Goal: Transaction & Acquisition: Purchase product/service

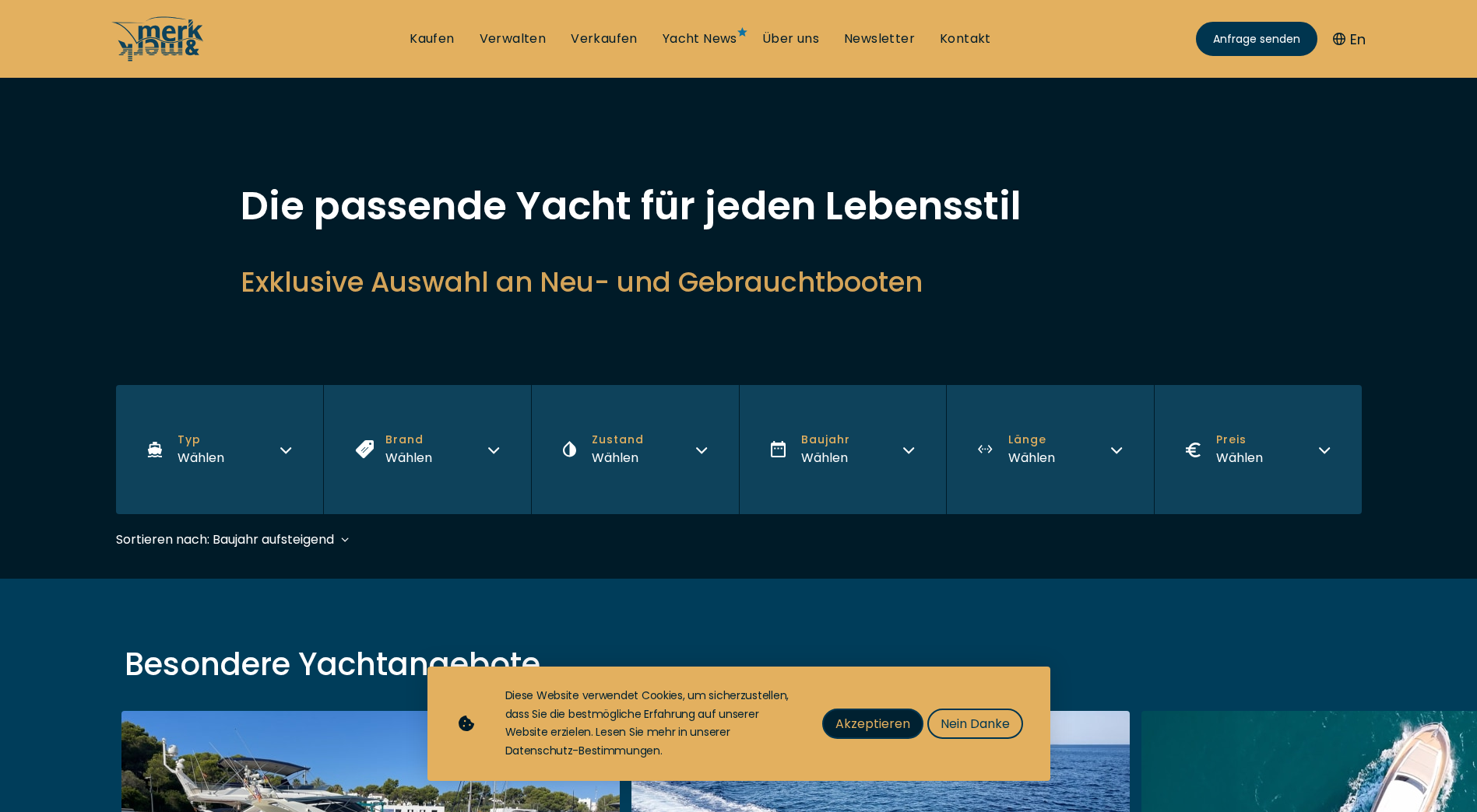
click at [897, 723] on span "Akzeptieren" at bounding box center [872, 723] width 75 height 19
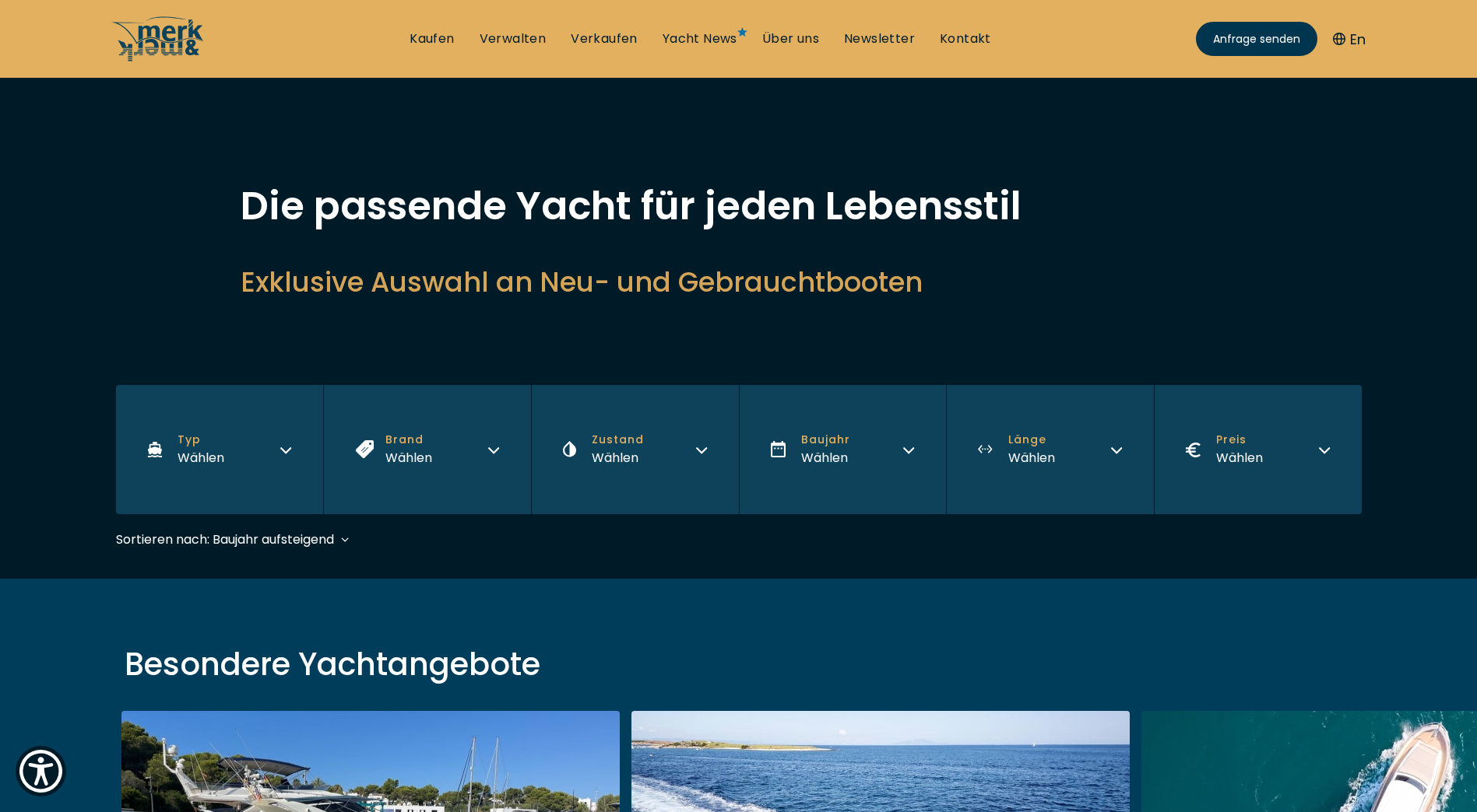
click at [239, 456] on button "Typ Wählen" at bounding box center [220, 449] width 208 height 129
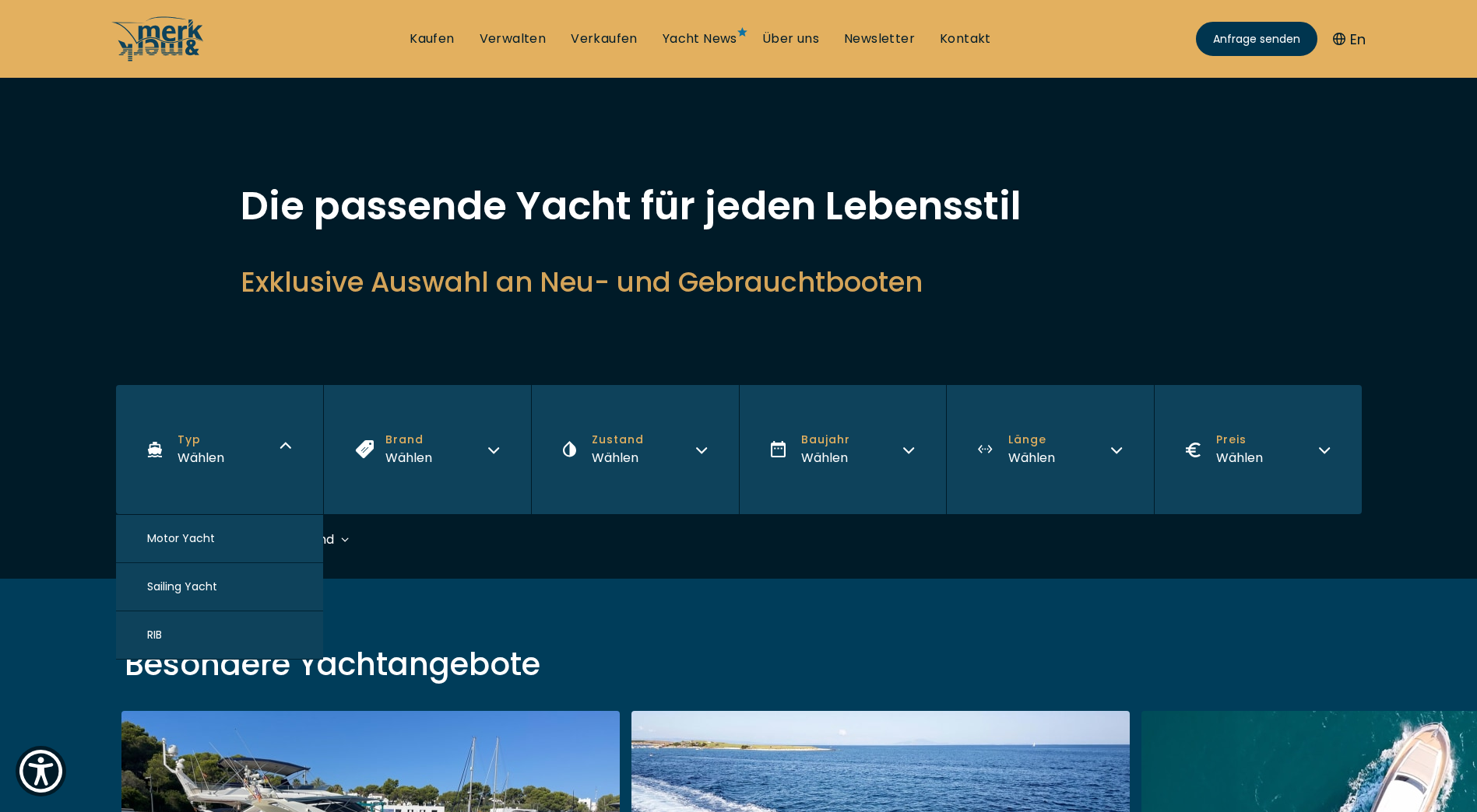
click at [192, 538] on span "Motor Yacht" at bounding box center [181, 538] width 68 height 16
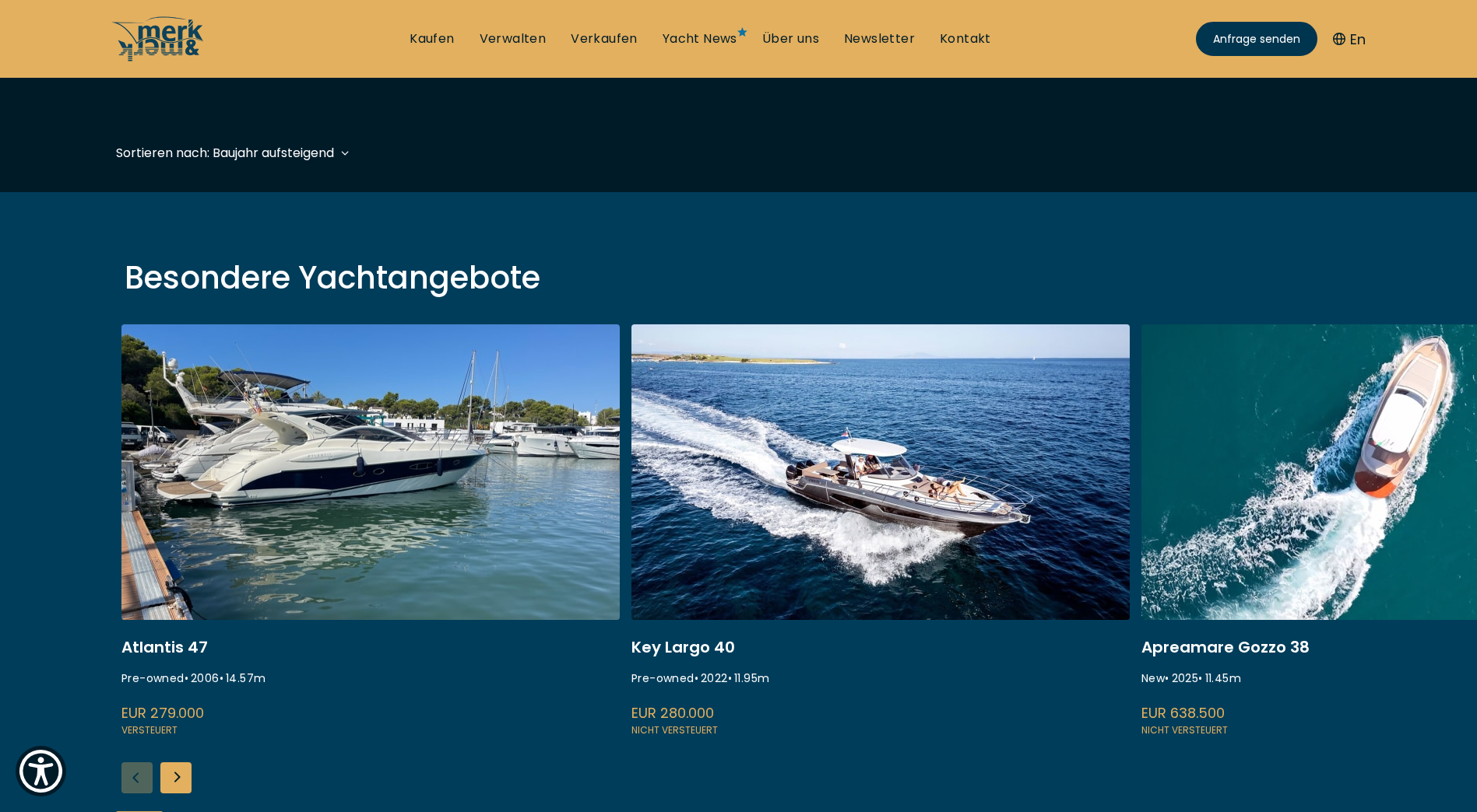
scroll to position [386, 0]
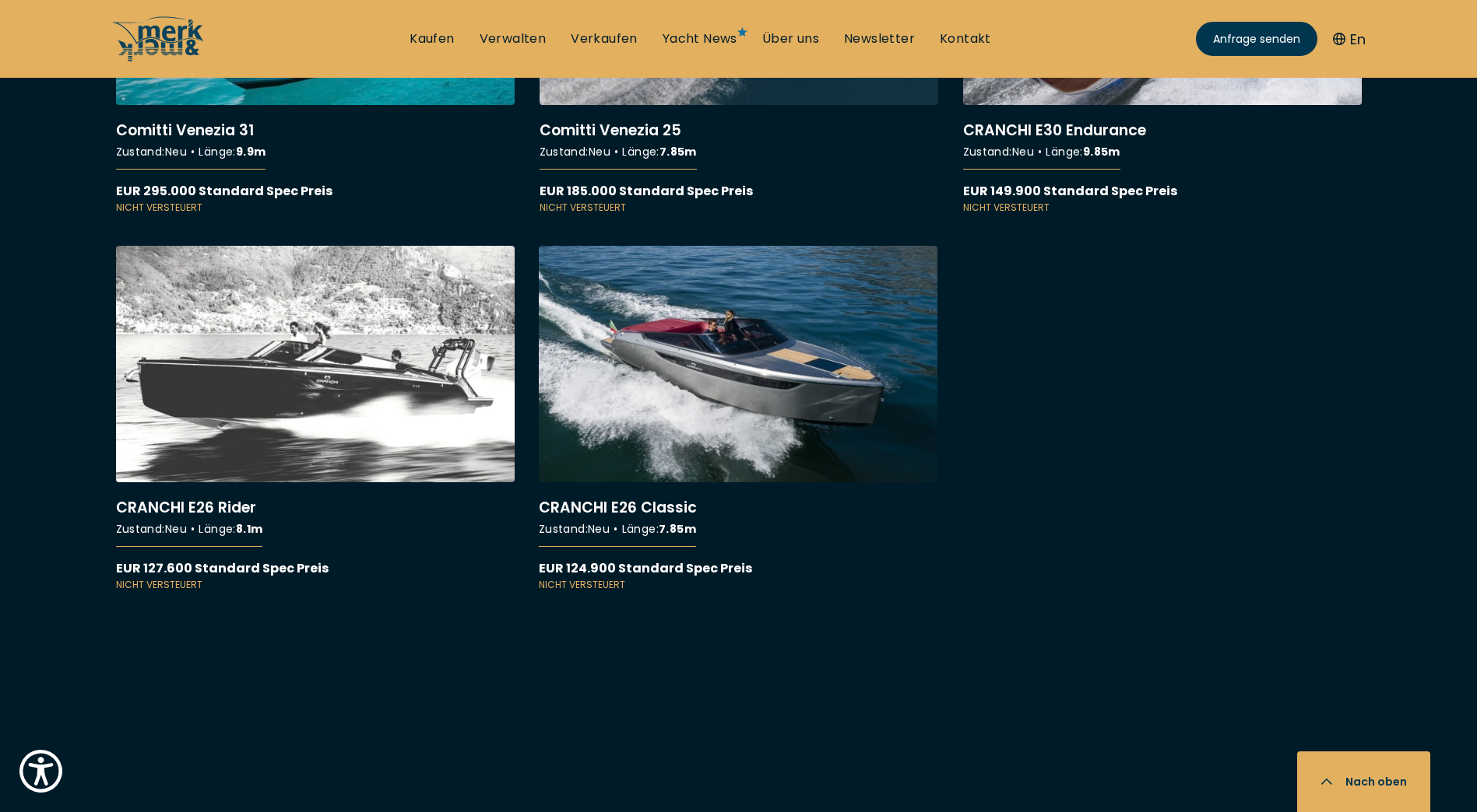
scroll to position [11438, 0]
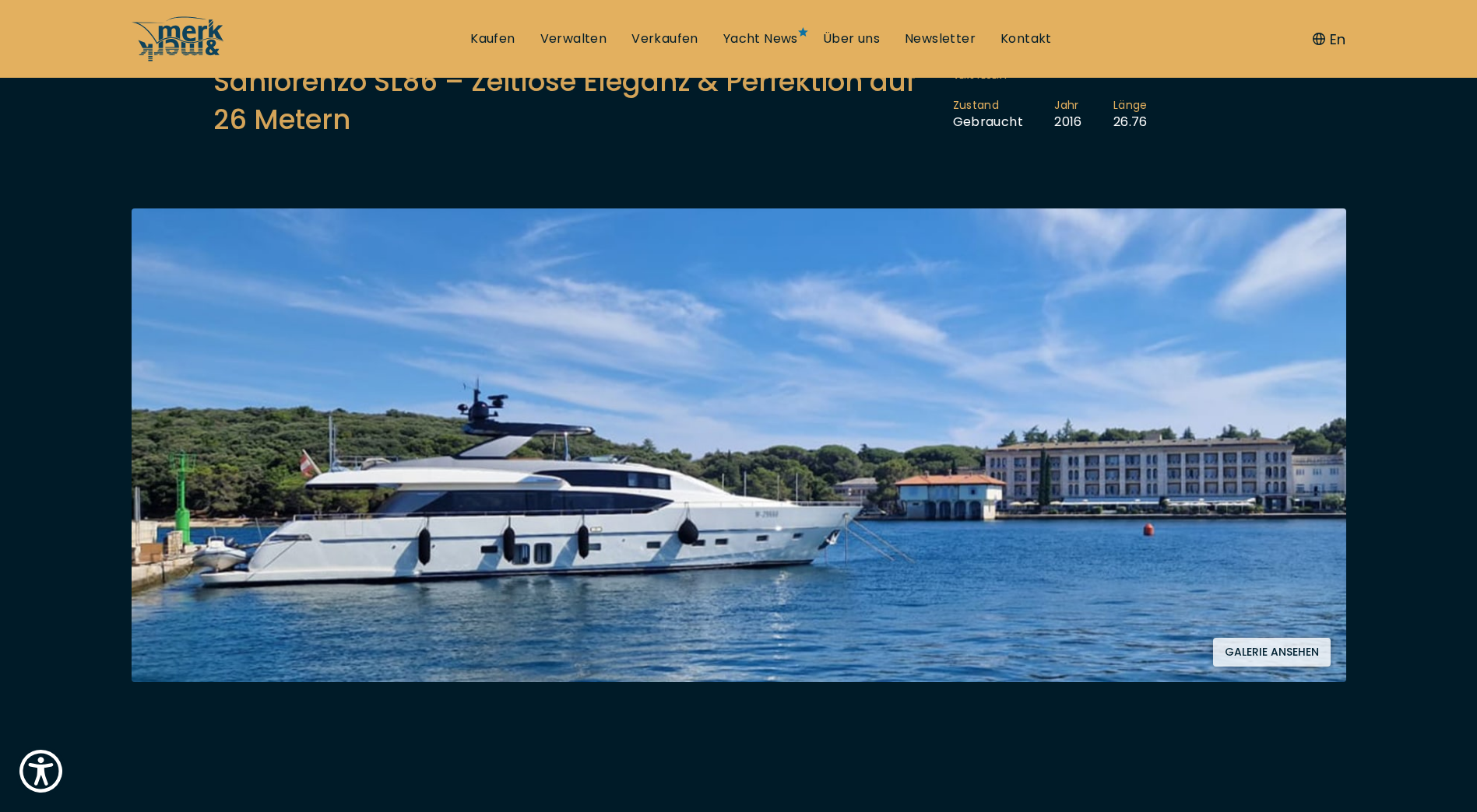
scroll to position [234, 0]
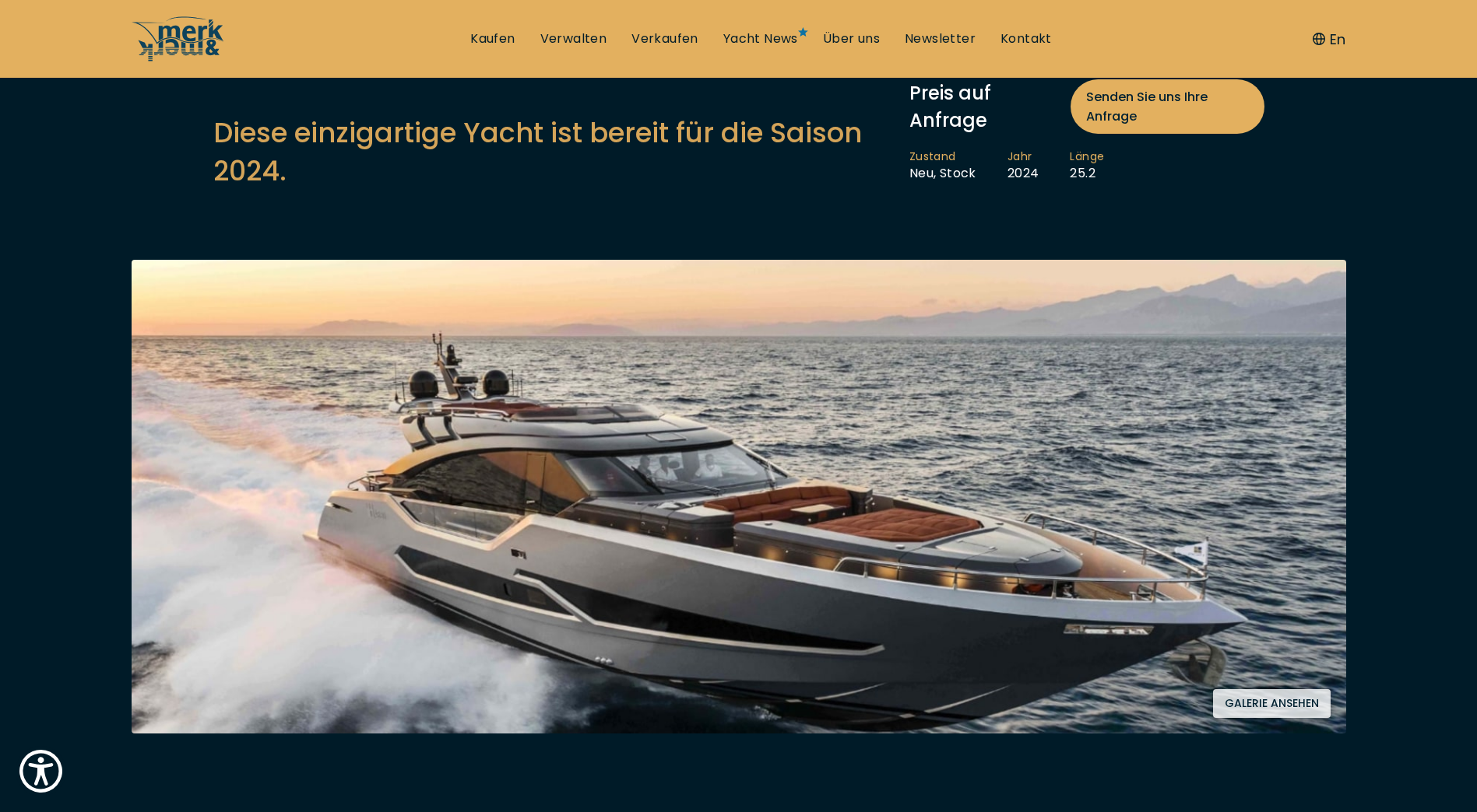
scroll to position [156, 0]
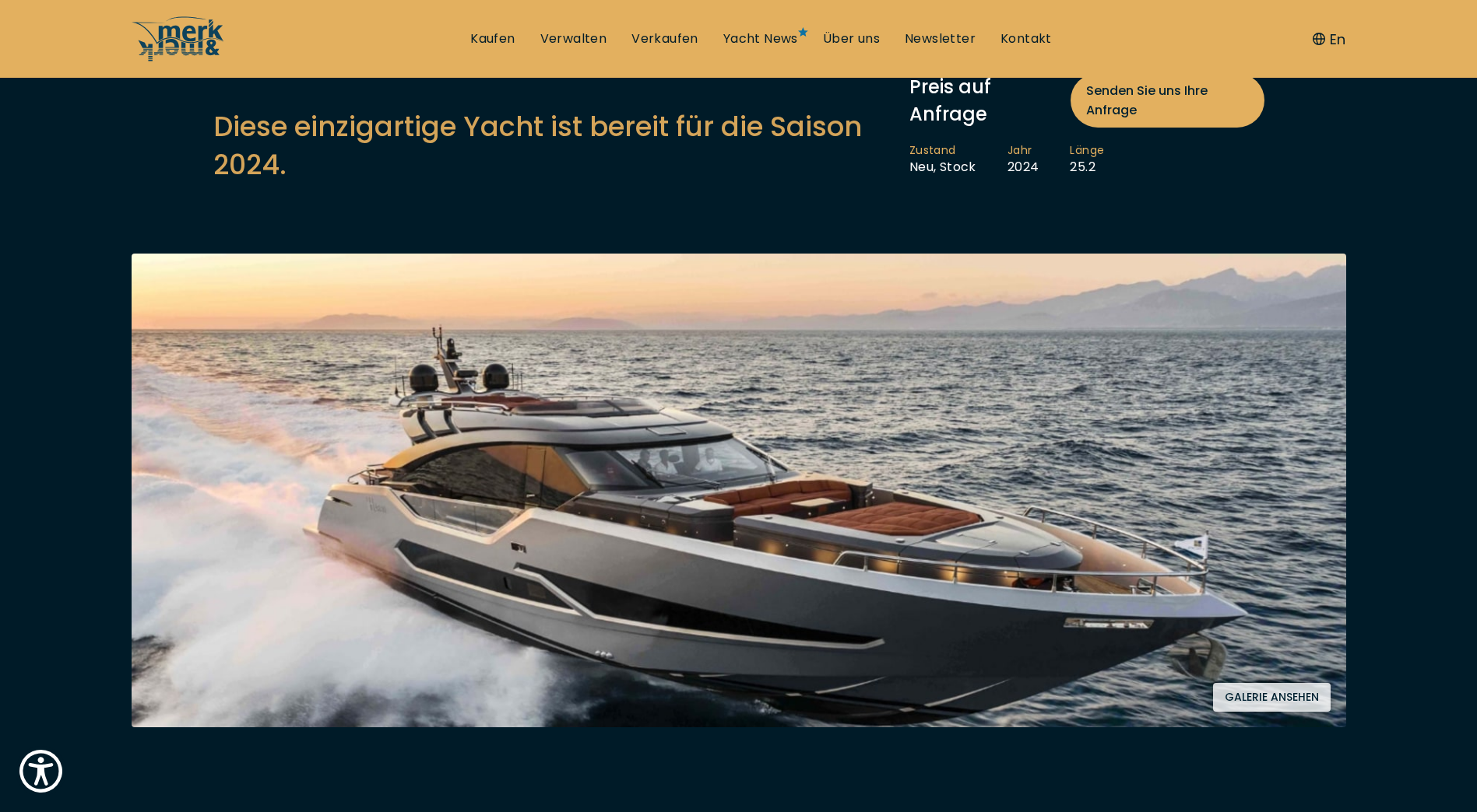
click at [1270, 703] on button "Galerie ansehen" at bounding box center [1272, 697] width 118 height 29
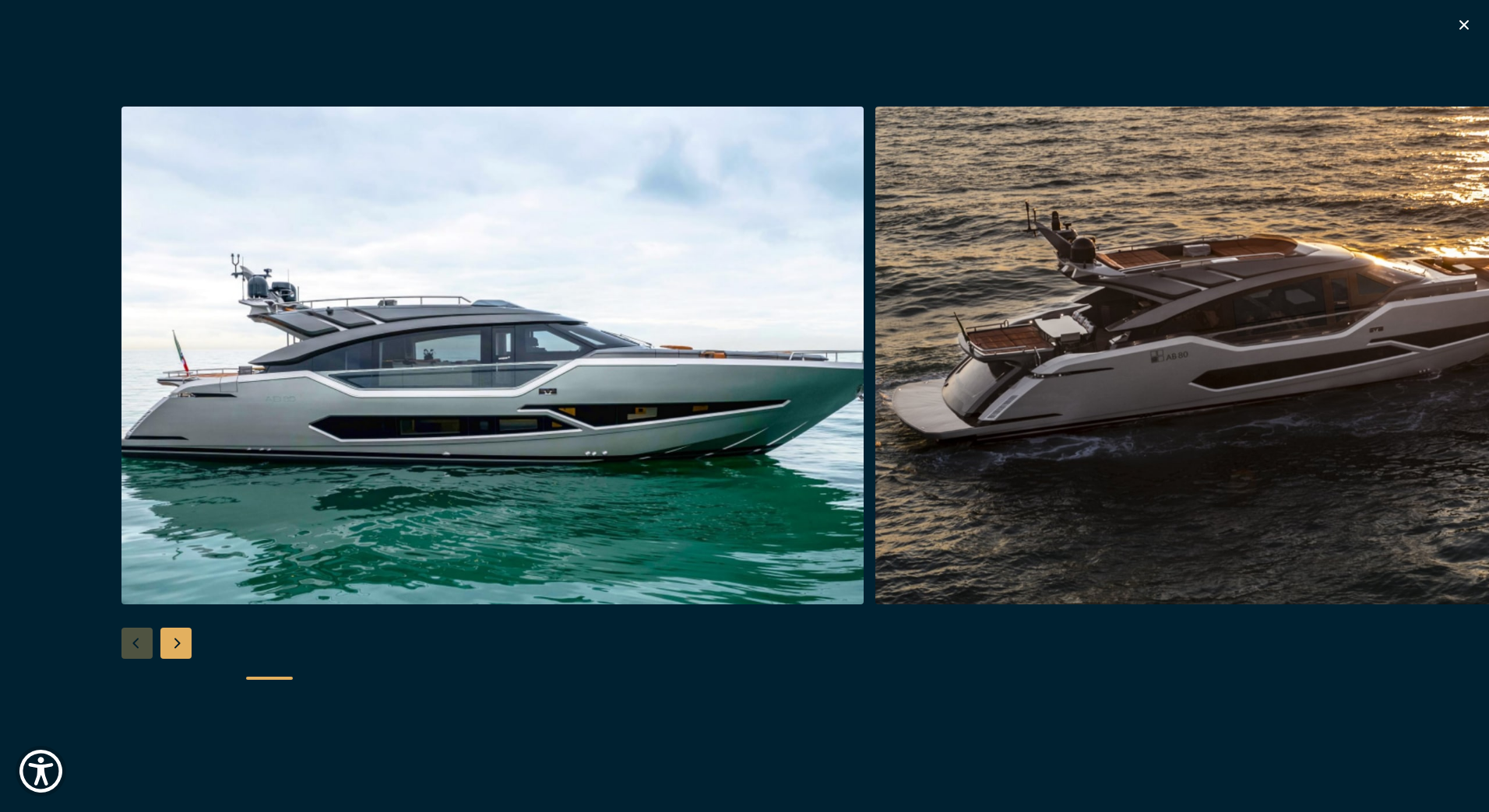
click at [700, 456] on img "button" at bounding box center [493, 356] width 742 height 498
click at [170, 635] on div "Next slide" at bounding box center [175, 643] width 31 height 31
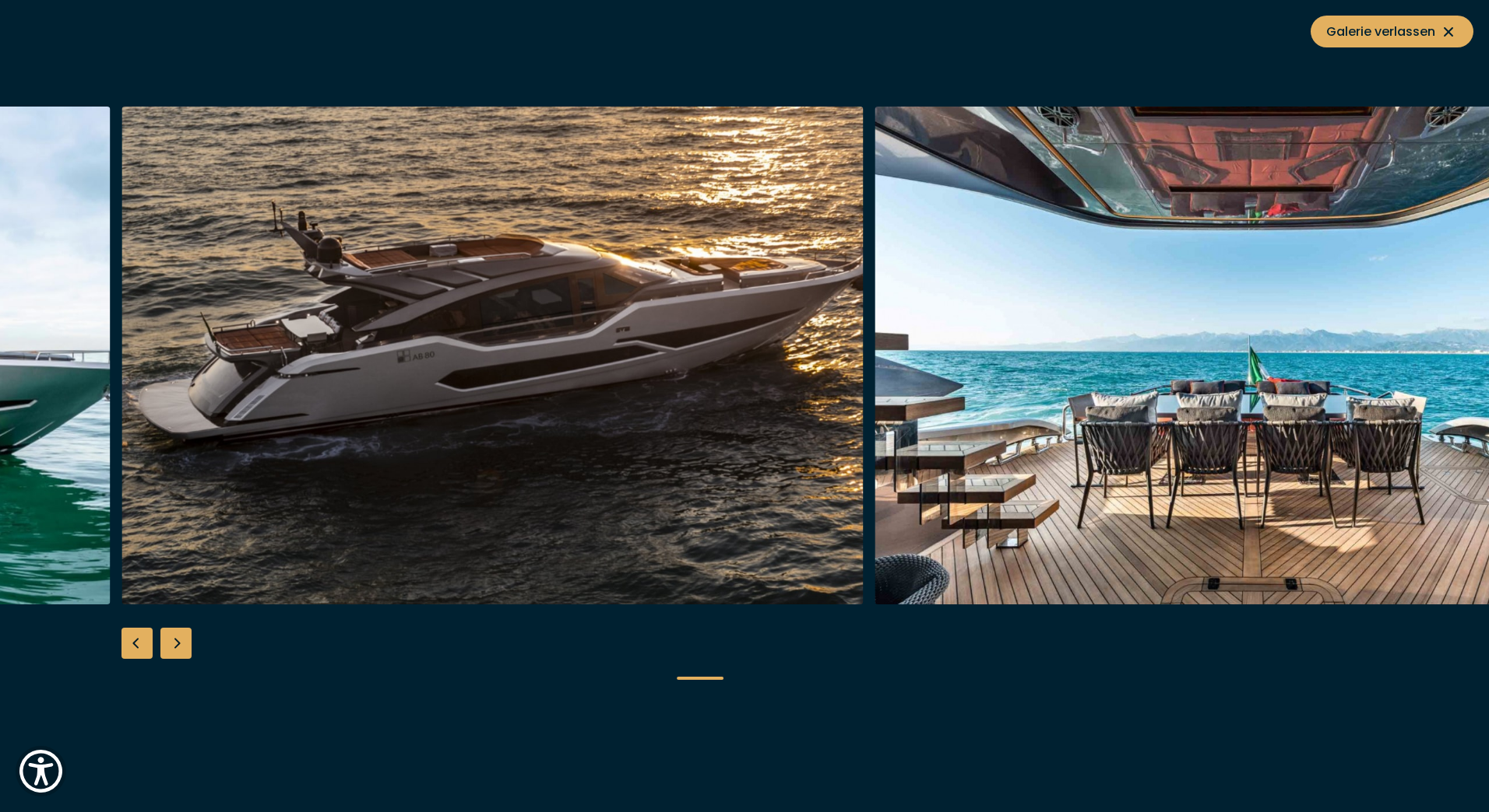
click at [170, 635] on div "Next slide" at bounding box center [175, 643] width 31 height 31
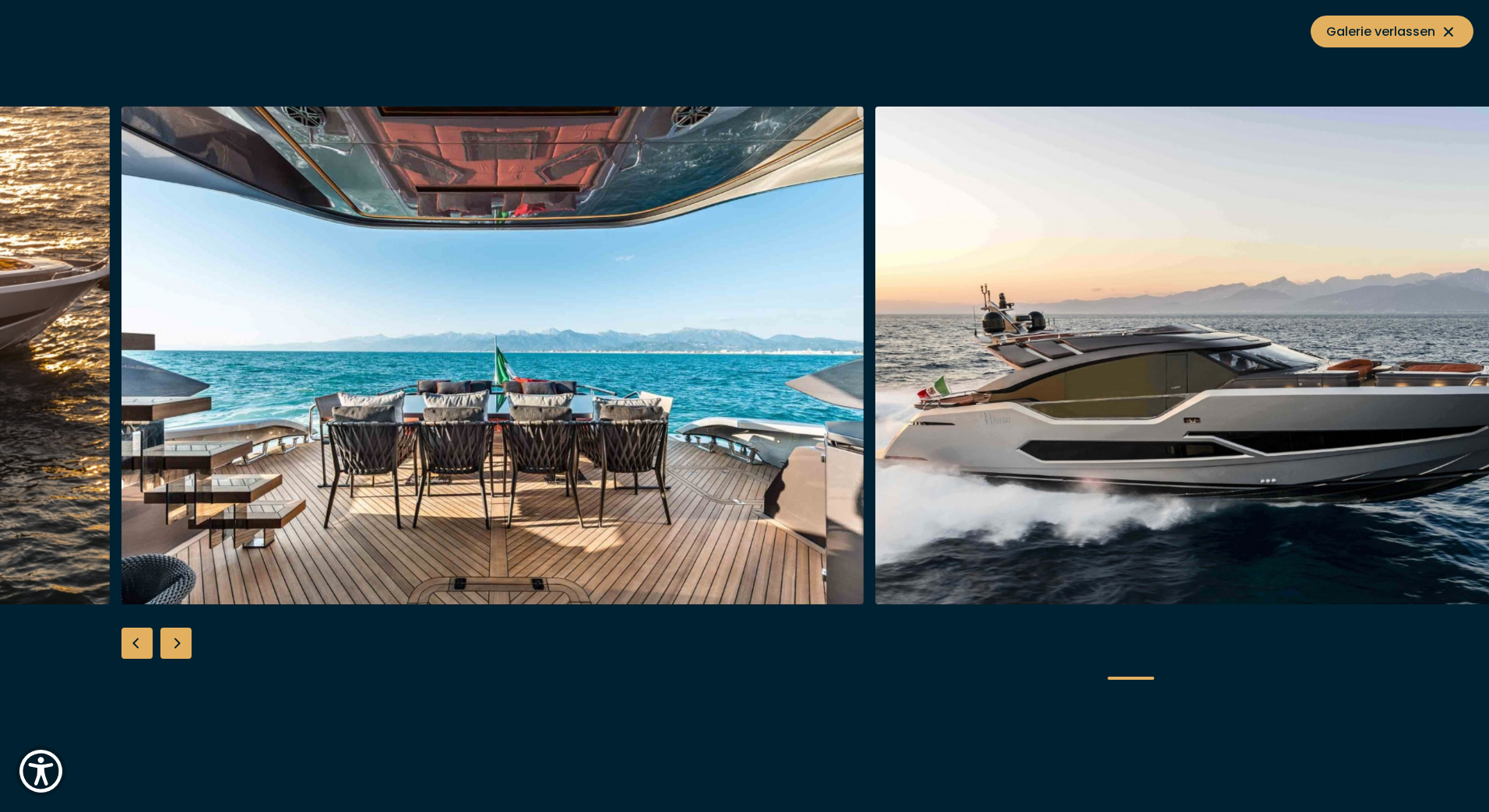
click at [379, 454] on img "button" at bounding box center [493, 356] width 742 height 498
click at [185, 644] on div "Next slide" at bounding box center [175, 643] width 31 height 31
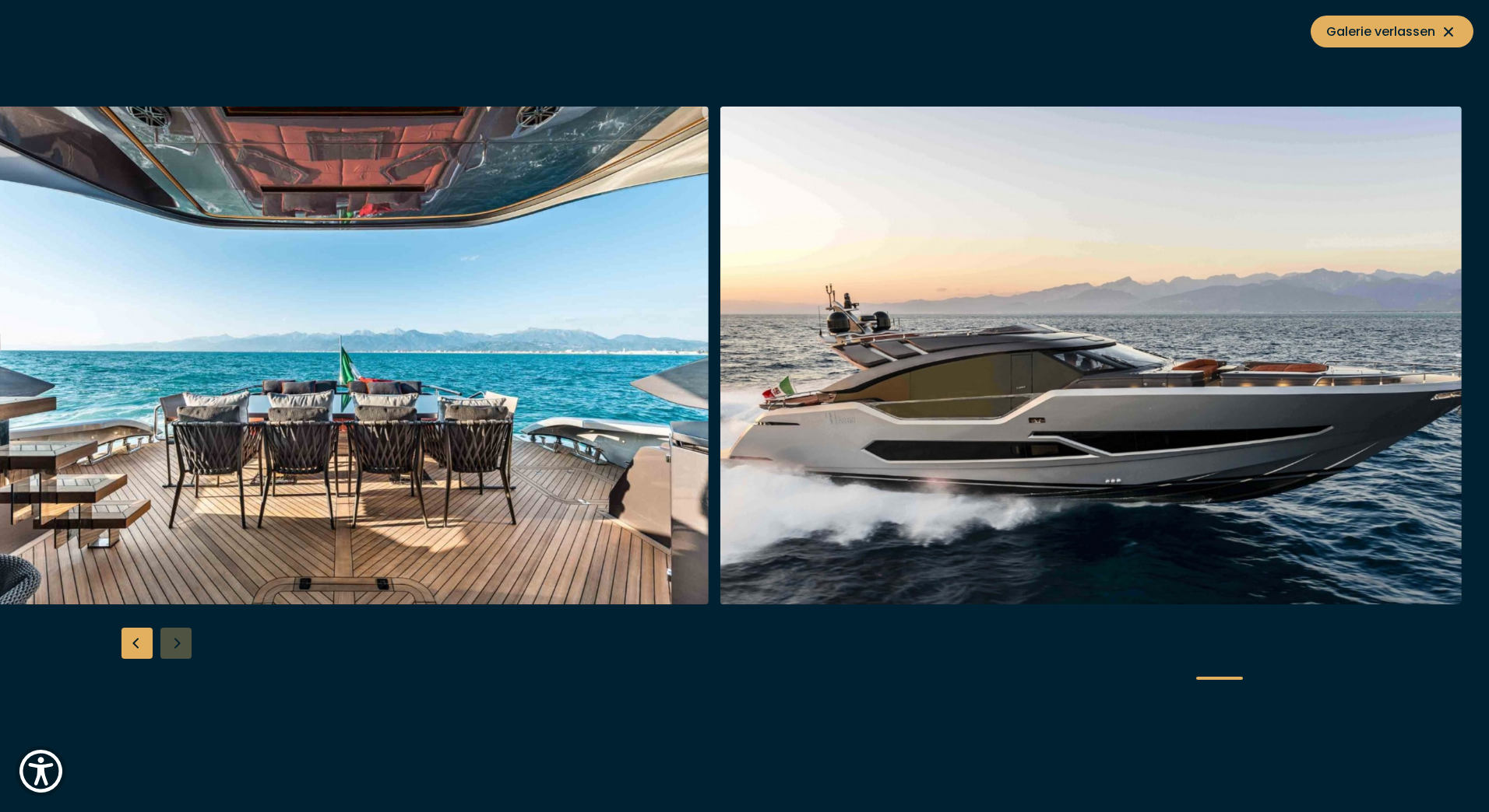
click at [185, 644] on div at bounding box center [744, 406] width 1489 height 599
click at [1379, 29] on span "Galerie verlassen" at bounding box center [1392, 31] width 132 height 19
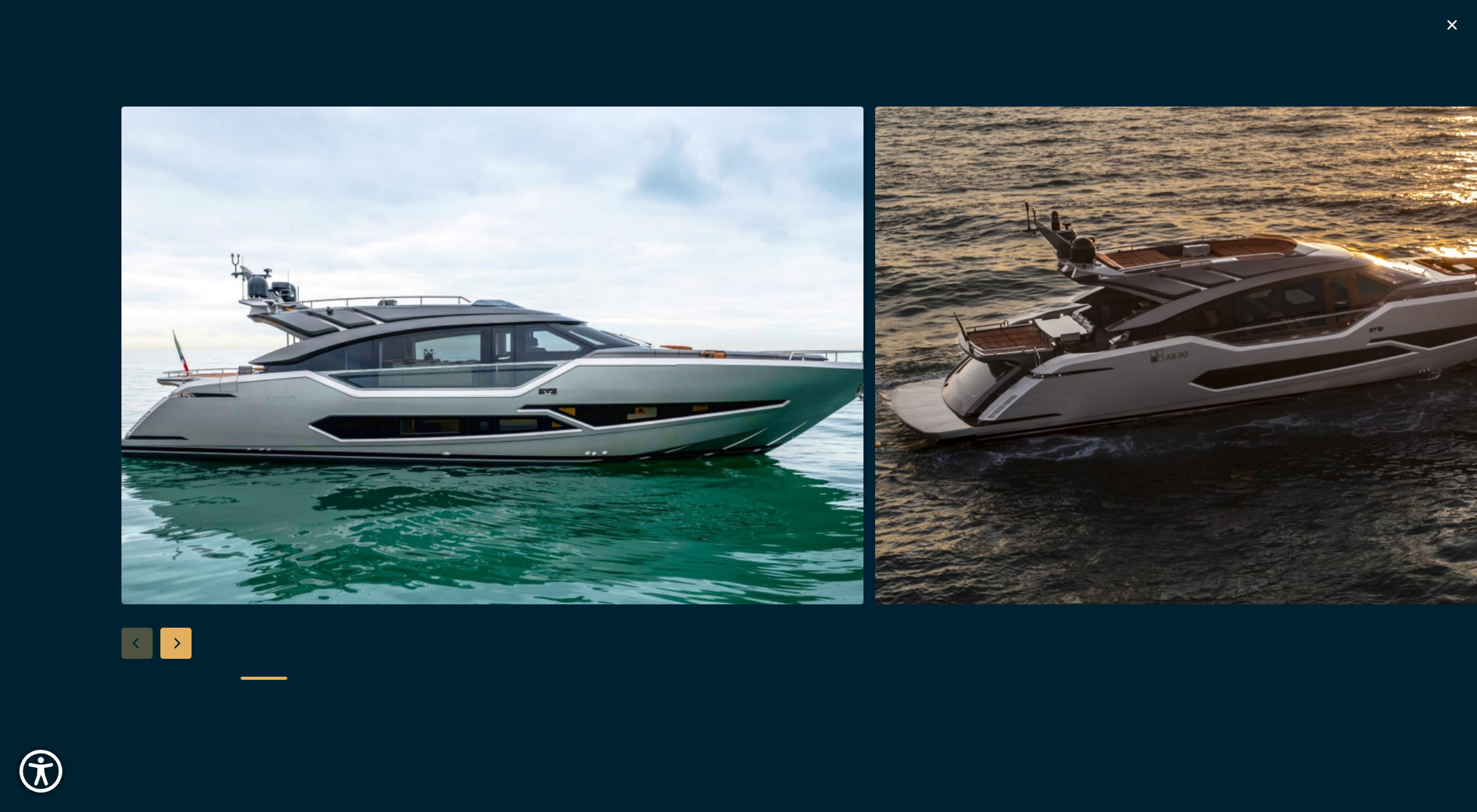
scroll to position [544, 0]
click at [175, 650] on div "Next slide" at bounding box center [175, 643] width 31 height 31
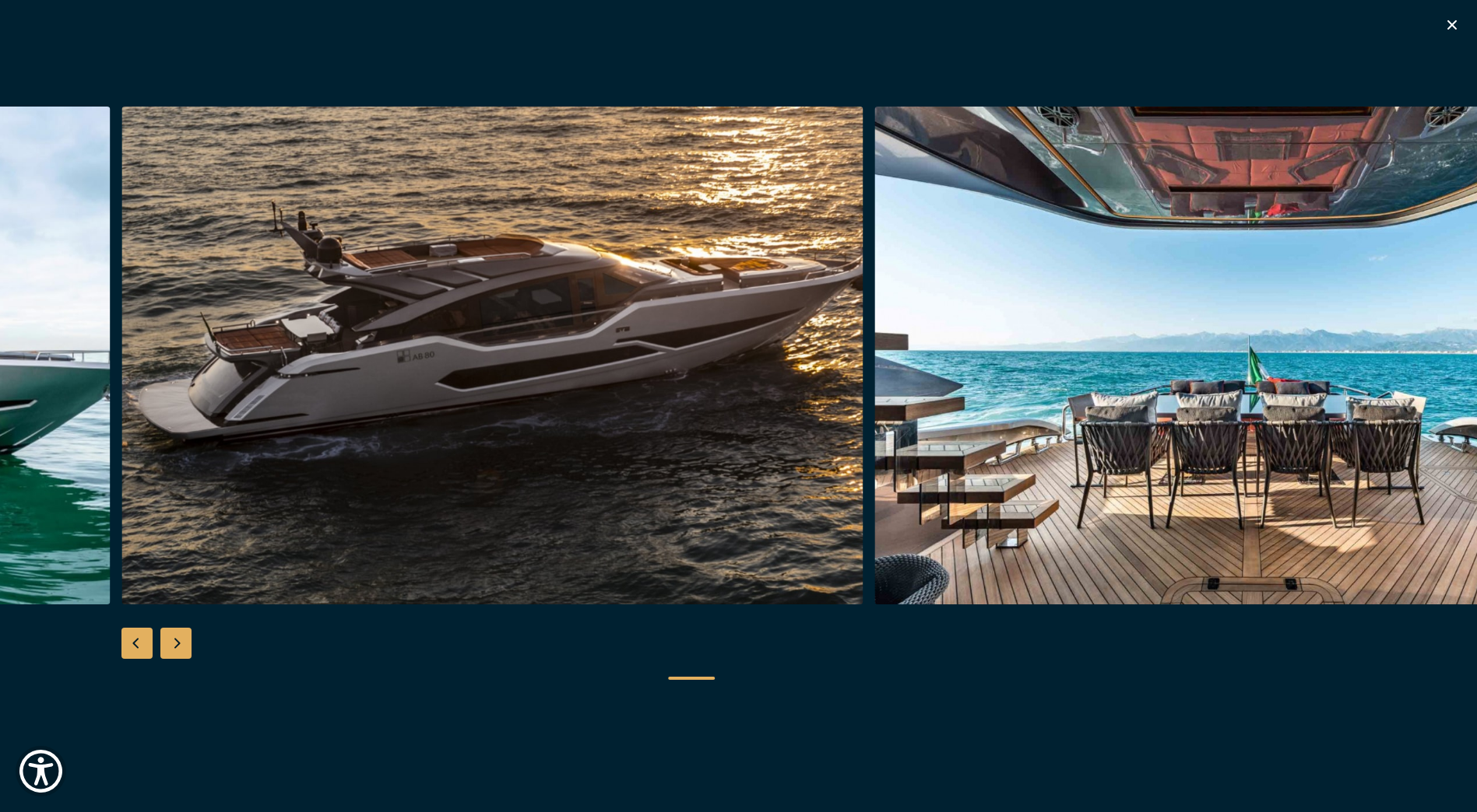
click at [175, 650] on div "Next slide" at bounding box center [175, 643] width 31 height 31
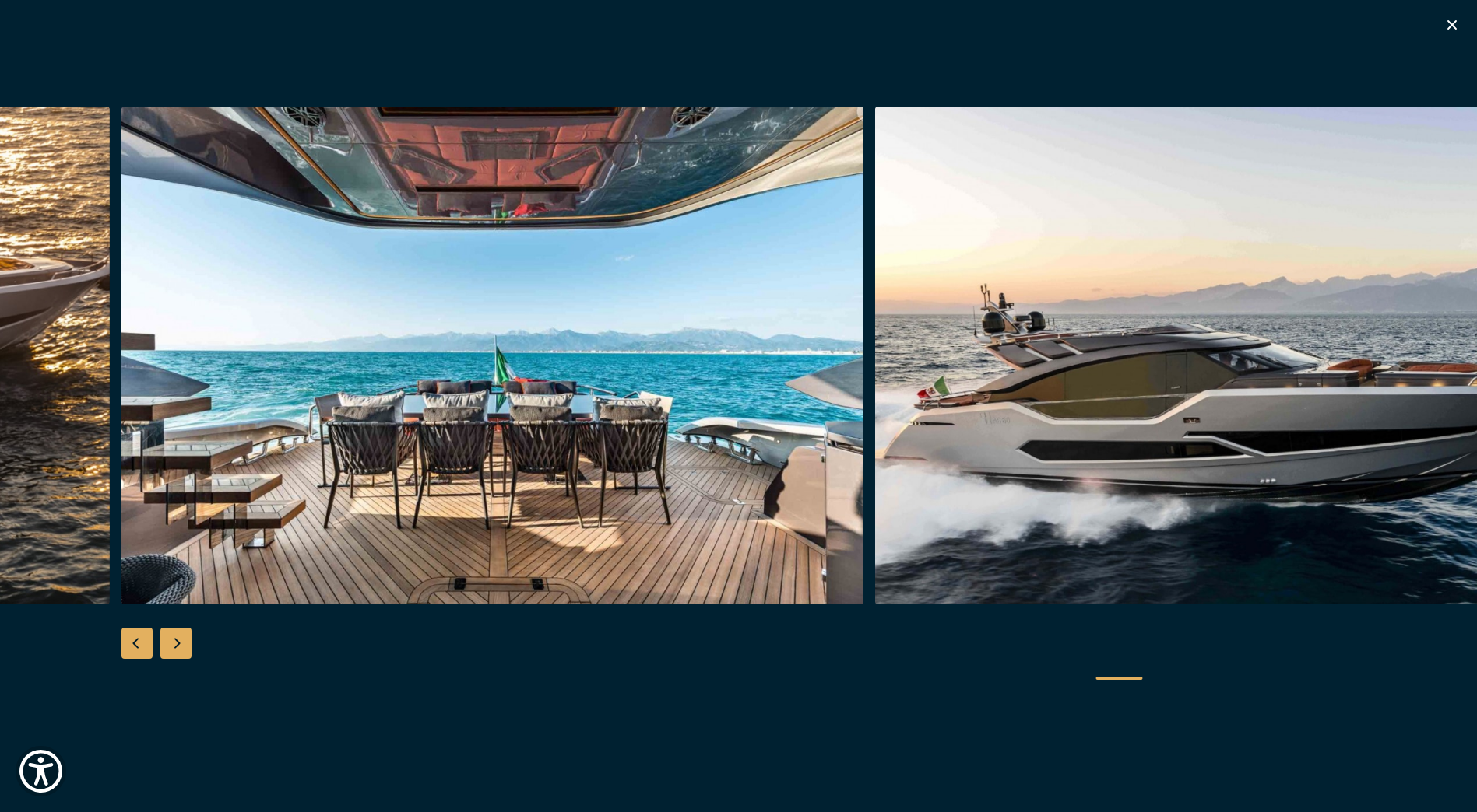
click at [175, 650] on div "Next slide" at bounding box center [175, 643] width 31 height 31
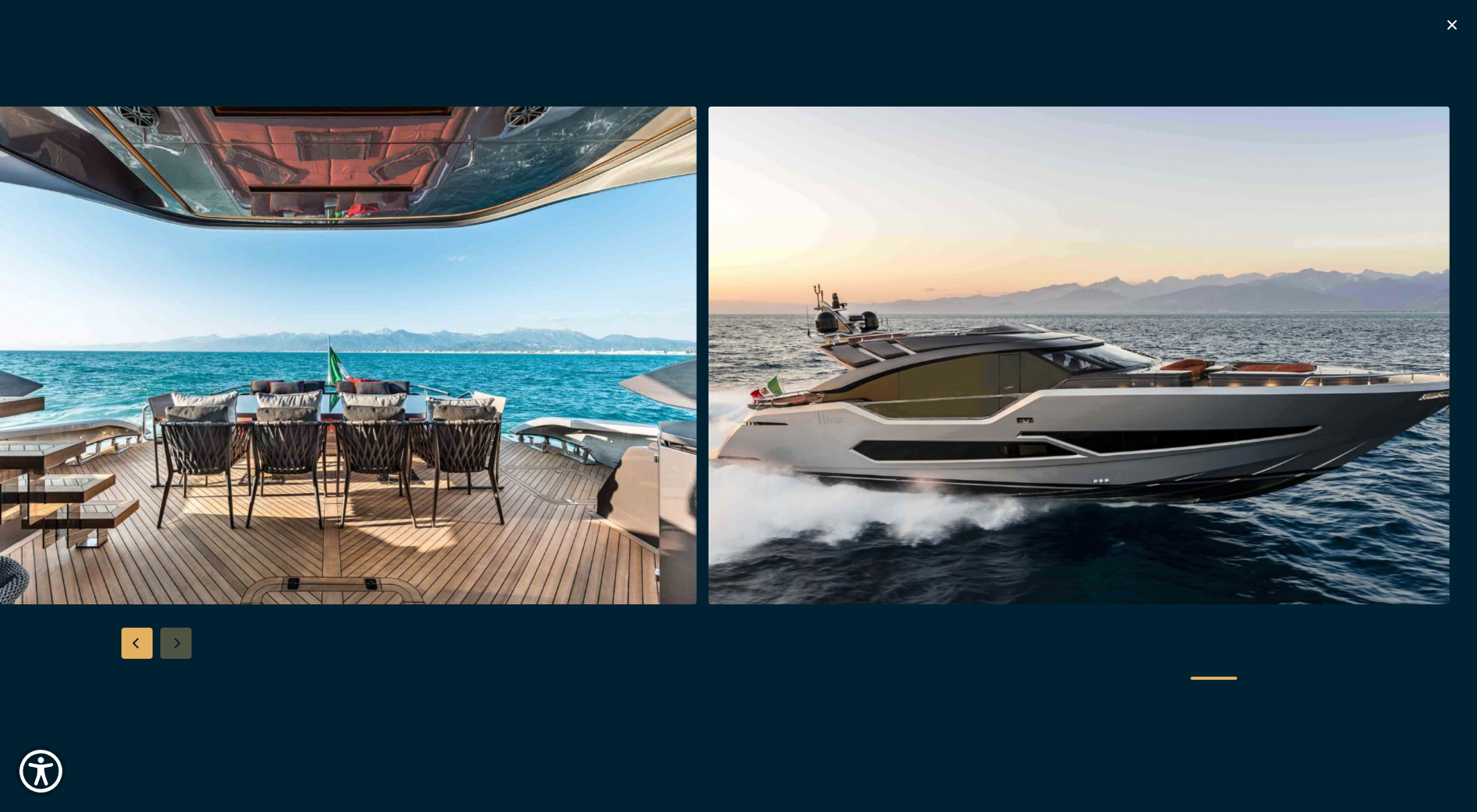
scroll to position [2778, 0]
click at [1460, 19] on icon "button" at bounding box center [1452, 25] width 19 height 19
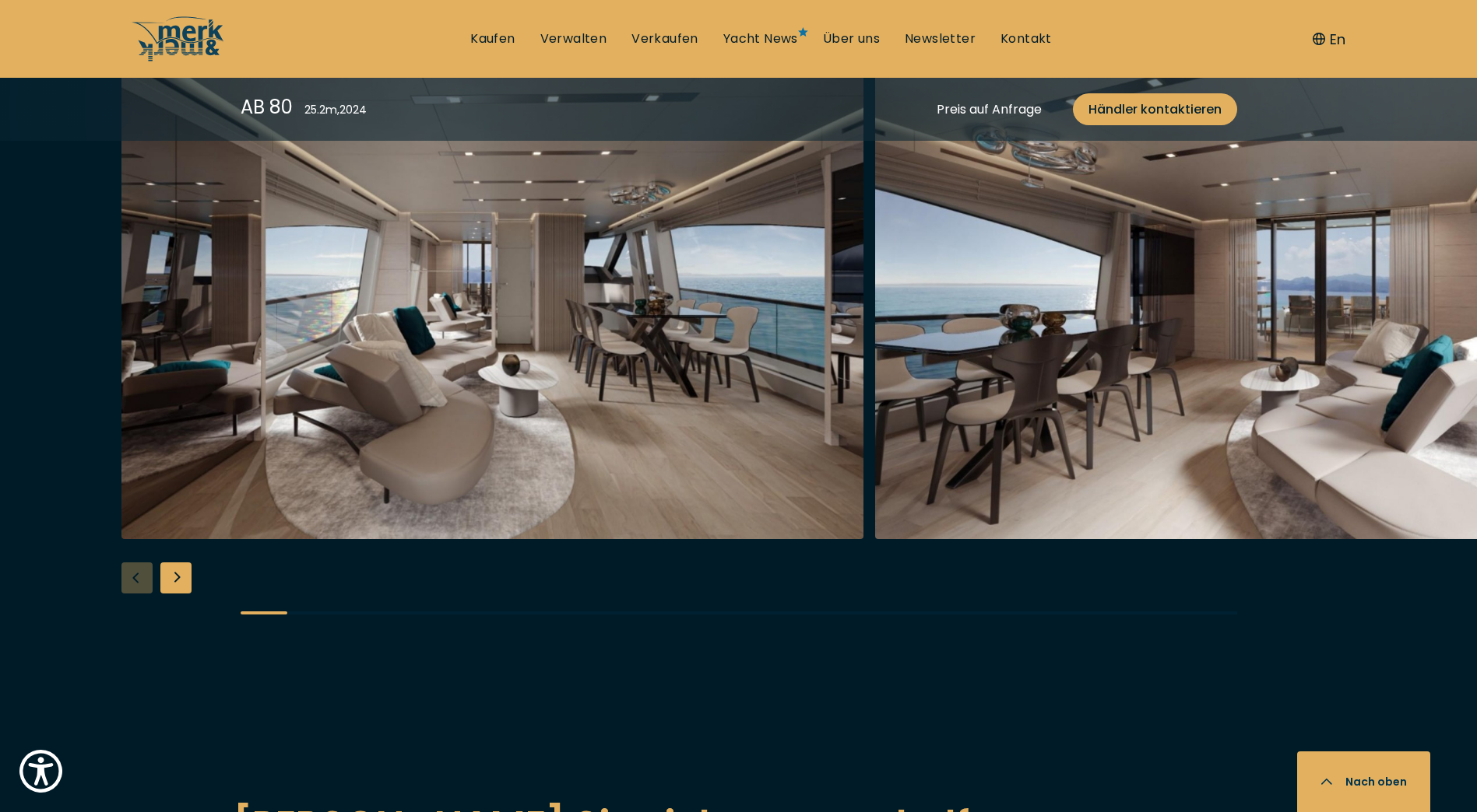
click at [171, 578] on div "Next slide" at bounding box center [175, 577] width 31 height 31
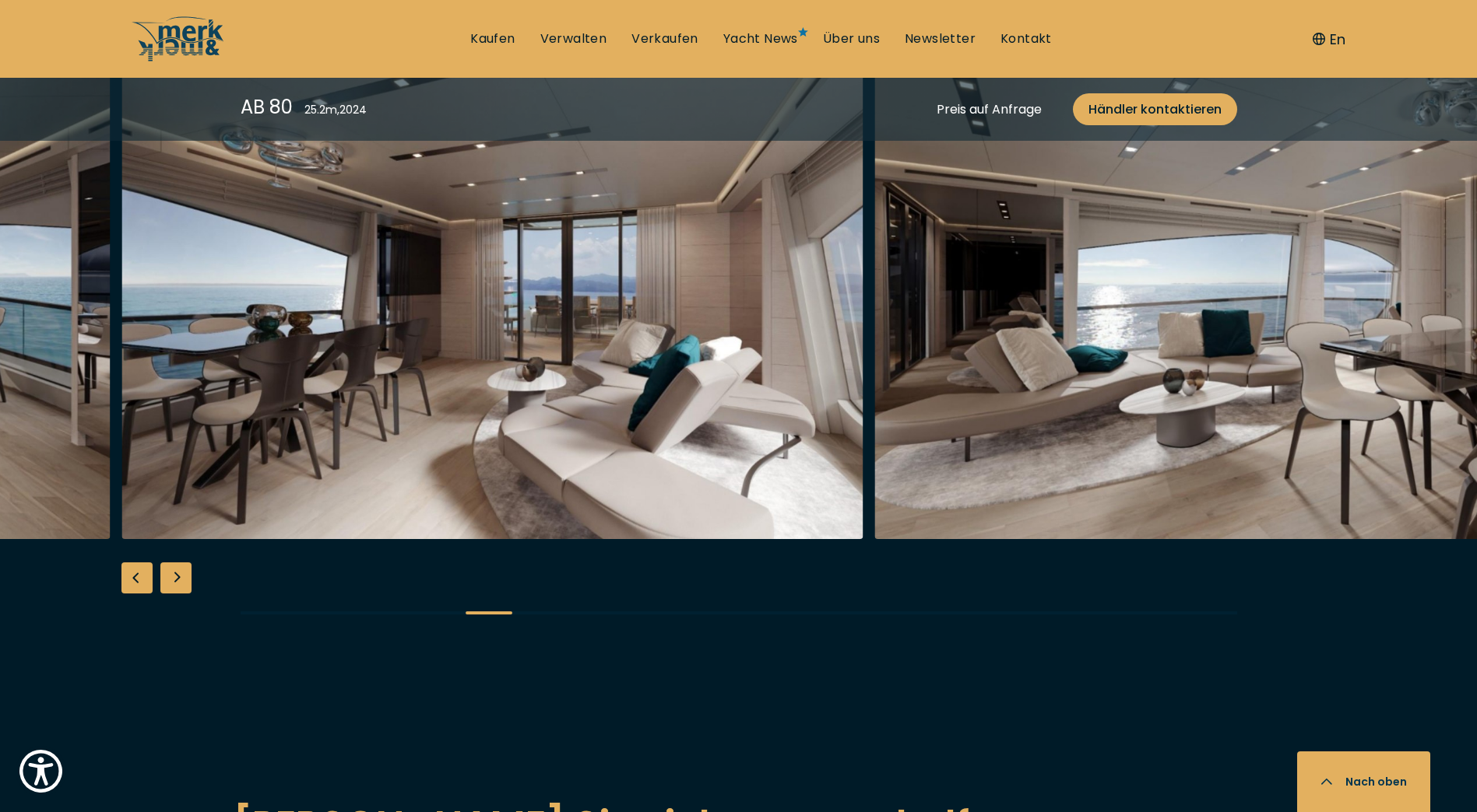
click at [171, 578] on div "Next slide" at bounding box center [175, 577] width 31 height 31
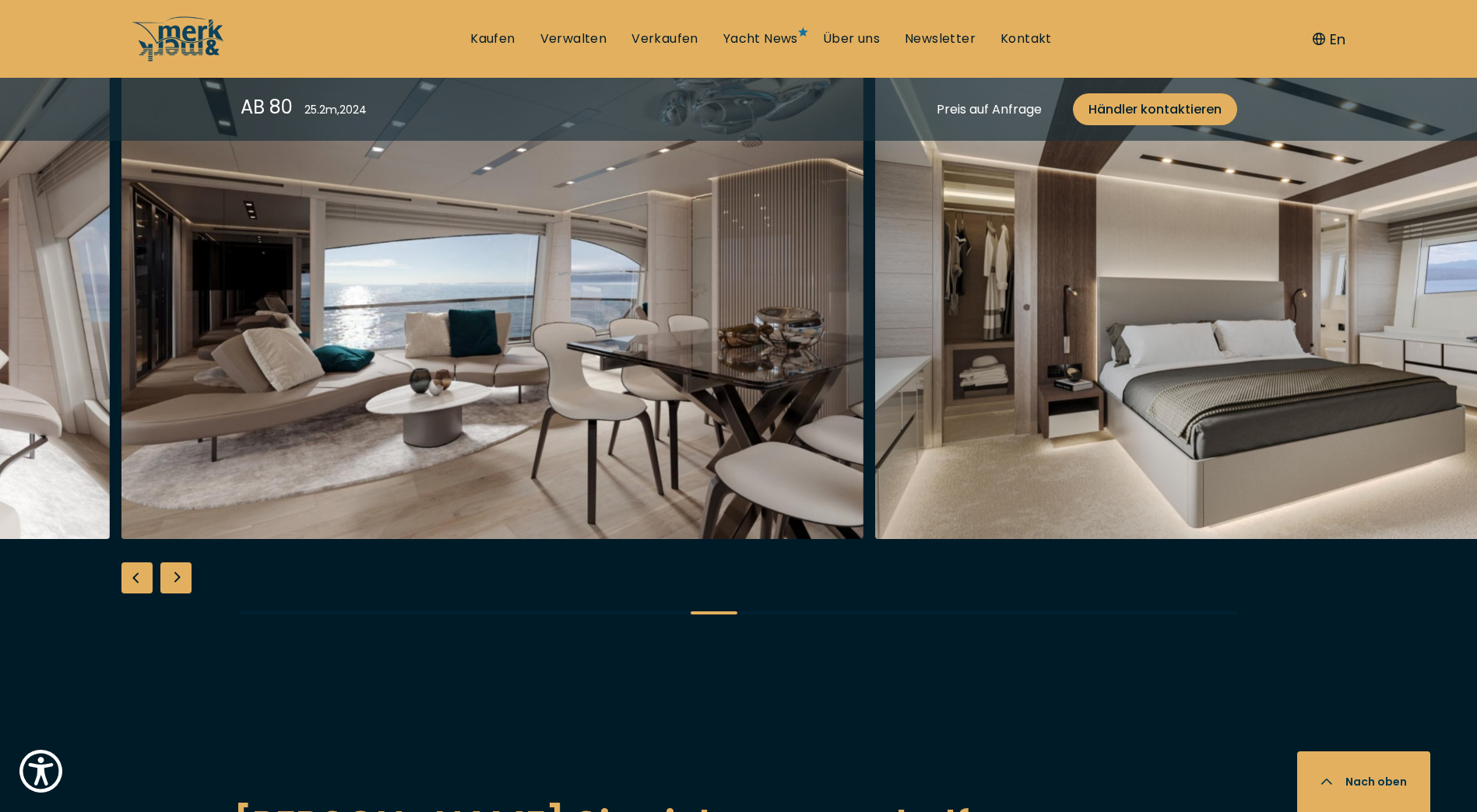
click at [171, 578] on div "Next slide" at bounding box center [175, 577] width 31 height 31
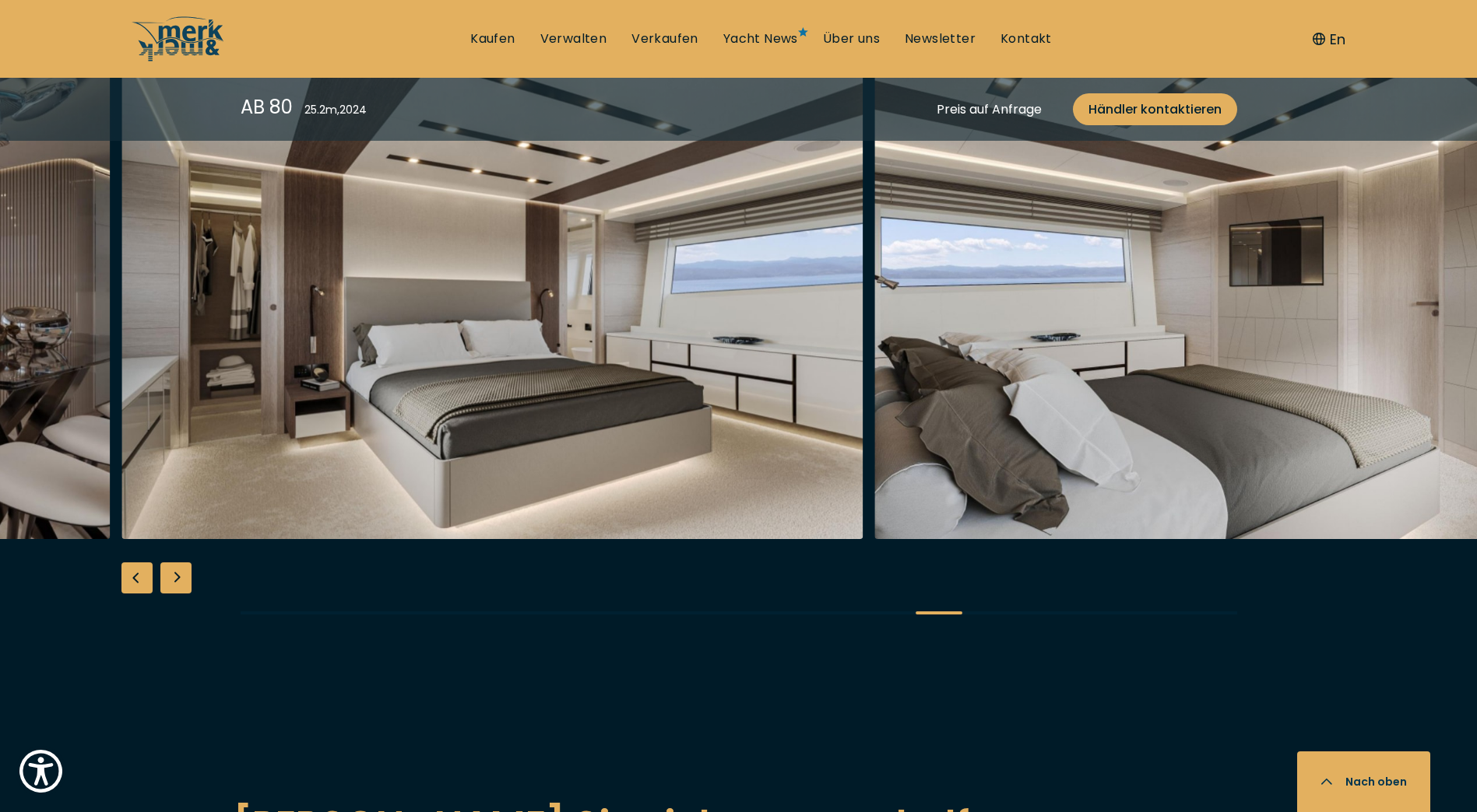
click at [171, 578] on div "Next slide" at bounding box center [175, 577] width 31 height 31
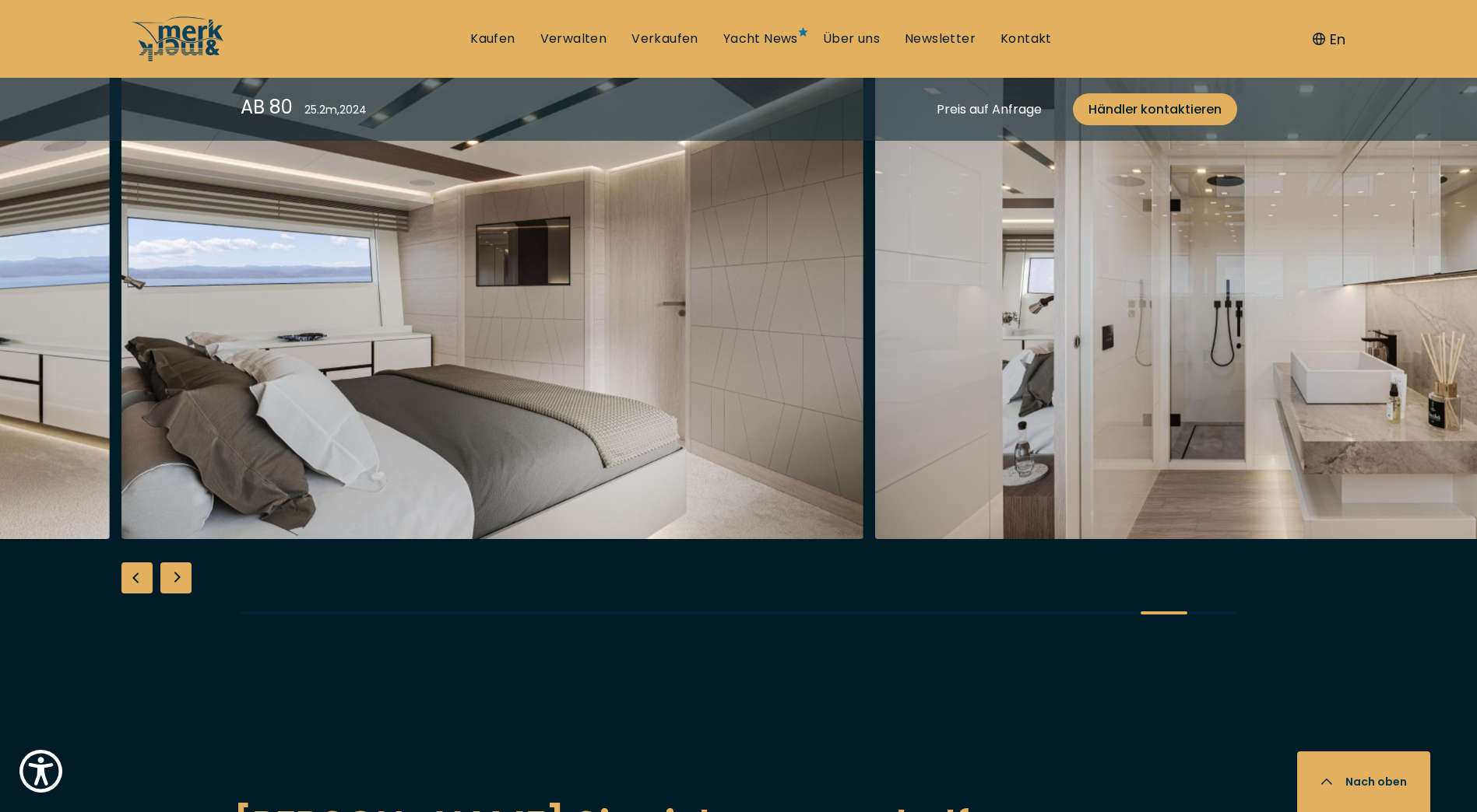
click at [171, 578] on div "Next slide" at bounding box center [175, 577] width 31 height 31
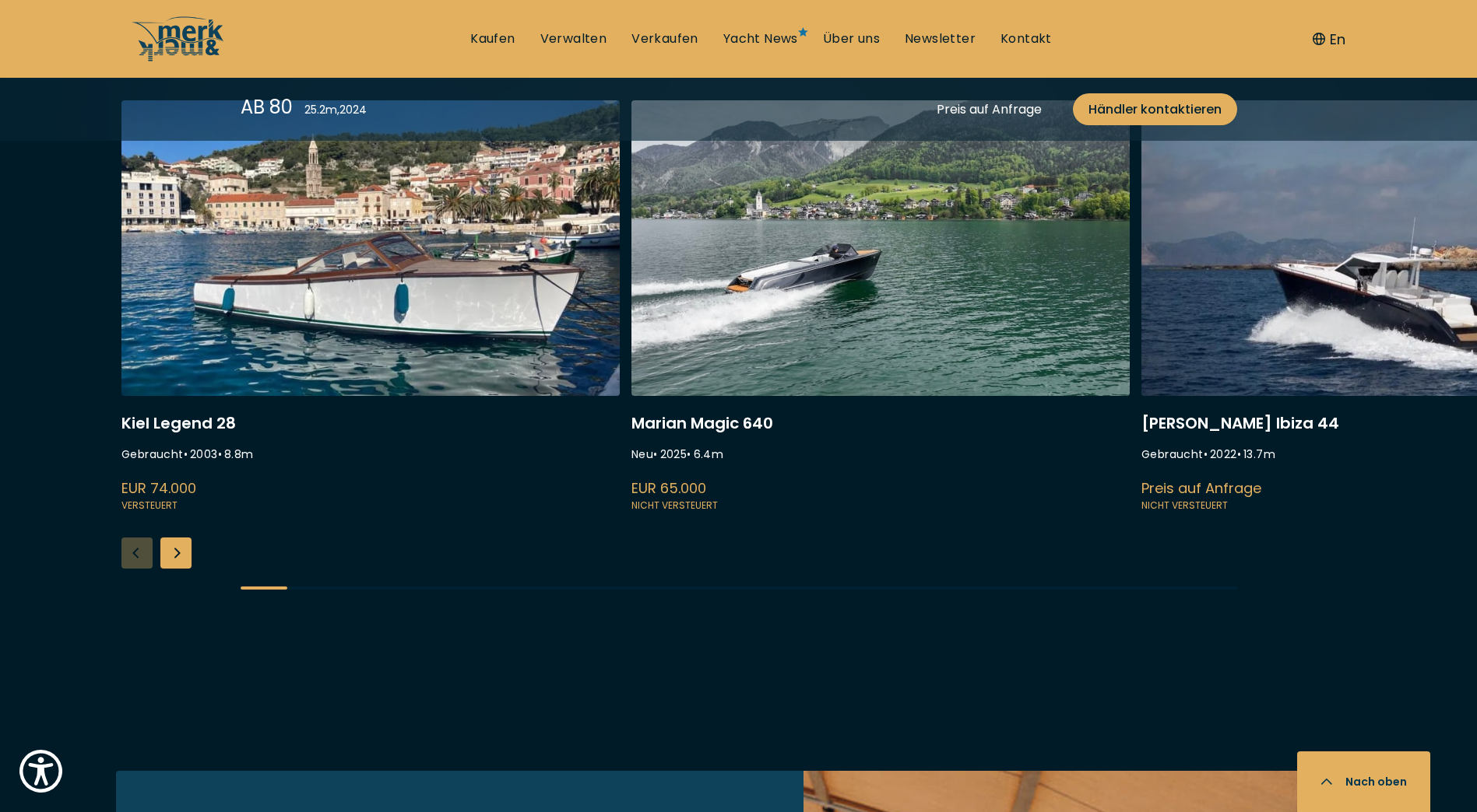
scroll to position [4256, 0]
